Goal: Communication & Community: Answer question/provide support

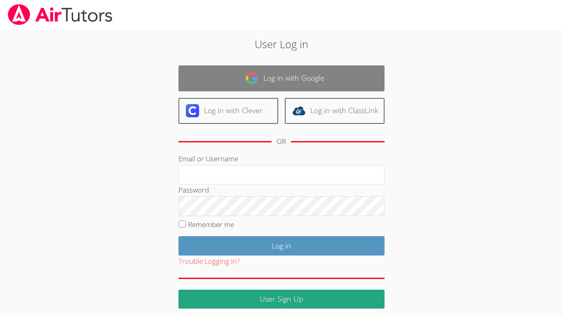
click at [276, 71] on link "Log in with Google" at bounding box center [281, 79] width 206 height 26
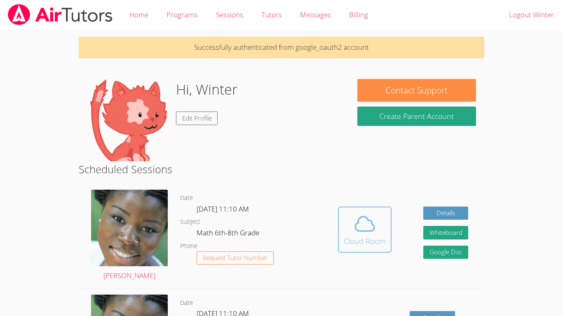
click at [362, 224] on icon at bounding box center [364, 224] width 23 height 23
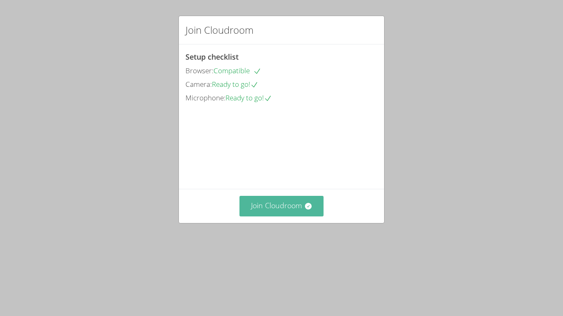
click at [276, 216] on button "Join Cloudroom" at bounding box center [281, 206] width 84 height 20
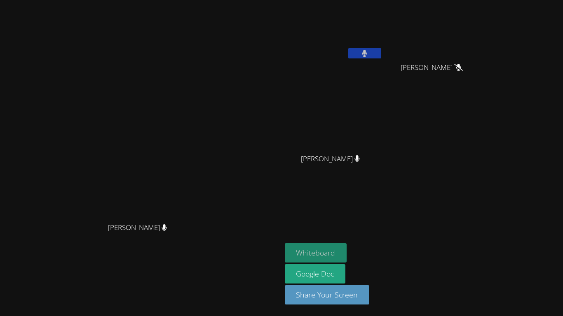
click at [347, 253] on button "Whiteboard" at bounding box center [316, 252] width 62 height 19
click at [363, 188] on aside "Winter Montgomery Skyler Dieck Skyler Dieck Jeremiah Cosby Jeremiah Cosby Andre…" at bounding box center [384, 158] width 206 height 316
click at [191, 150] on video at bounding box center [141, 142] width 124 height 155
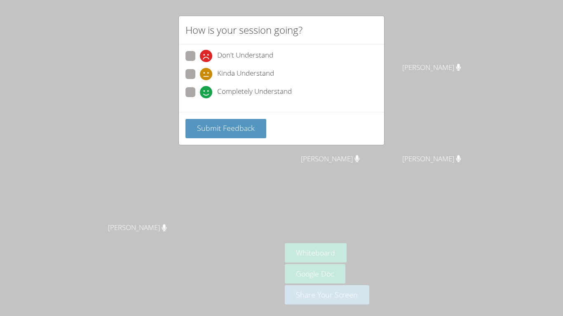
click at [200, 98] on span at bounding box center [200, 98] width 0 height 0
click at [200, 87] on input "Completely Understand" at bounding box center [203, 90] width 7 height 7
radio input "true"
click at [218, 131] on span "Submit Feedback" at bounding box center [226, 128] width 58 height 10
